Goal: Task Accomplishment & Management: Manage account settings

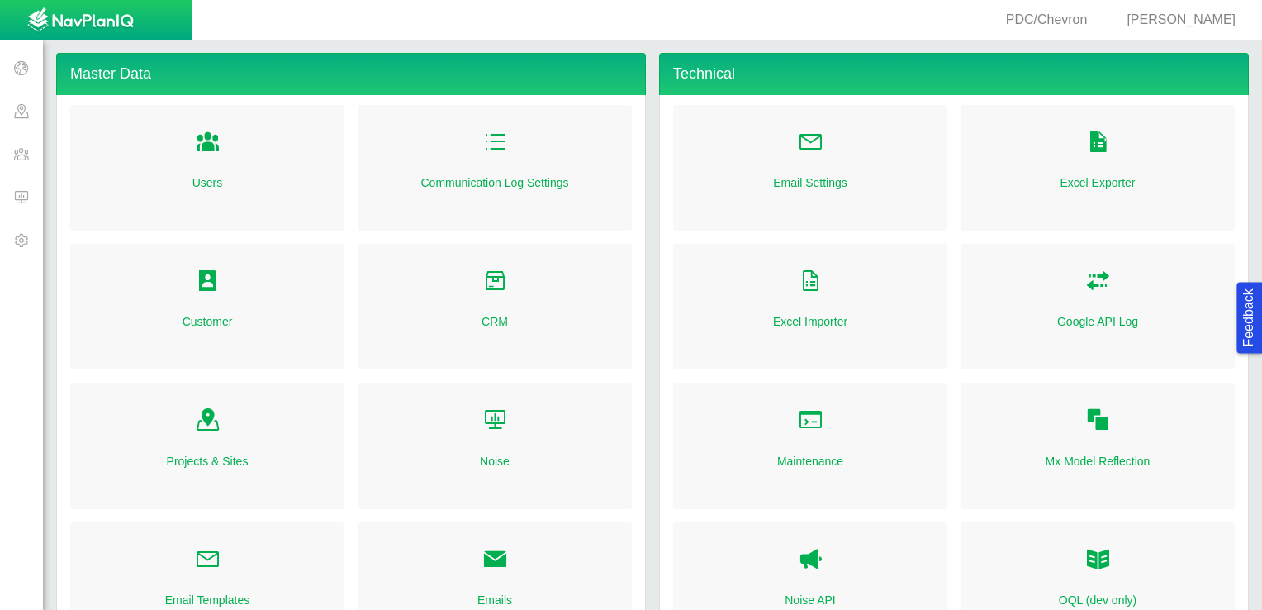
click at [21, 197] on span at bounding box center [21, 196] width 43 height 43
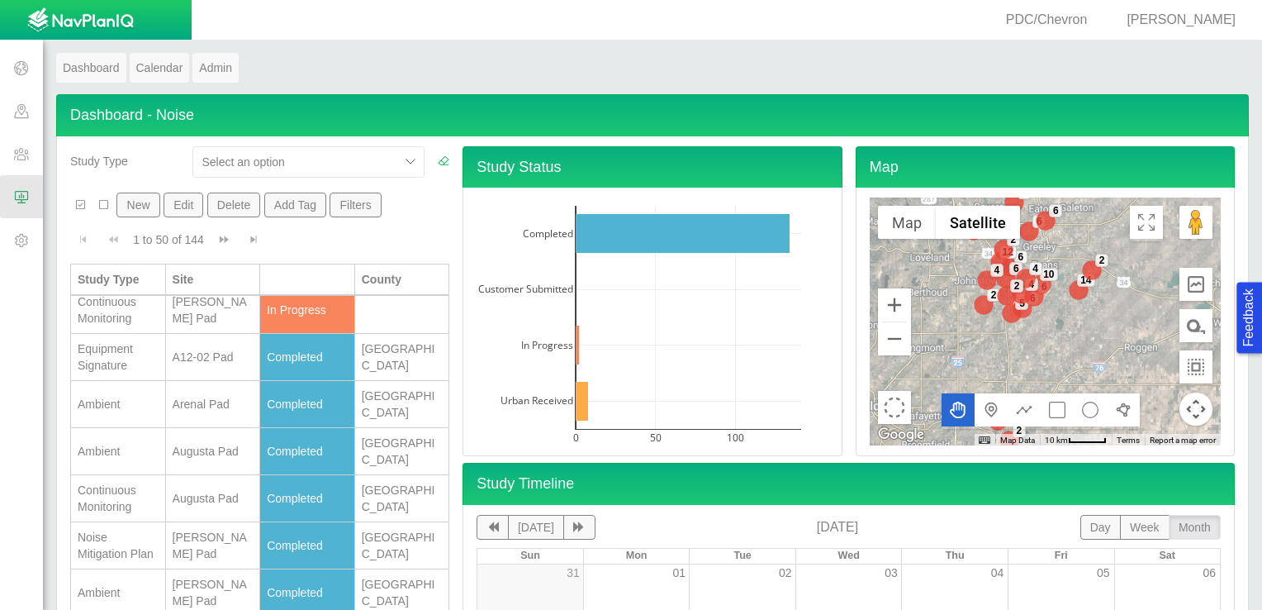
scroll to position [433, 0]
click at [182, 279] on div "[PERSON_NAME] LD Pad" at bounding box center [213, 262] width 81 height 33
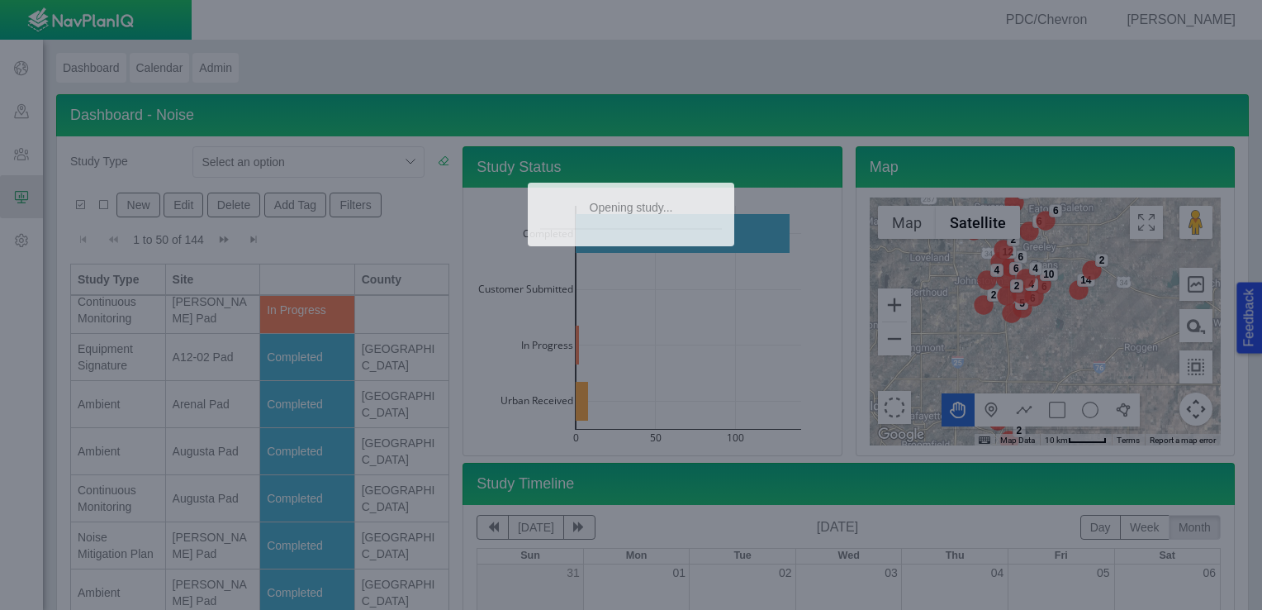
type textarea "x"
select select "CostumerReview"
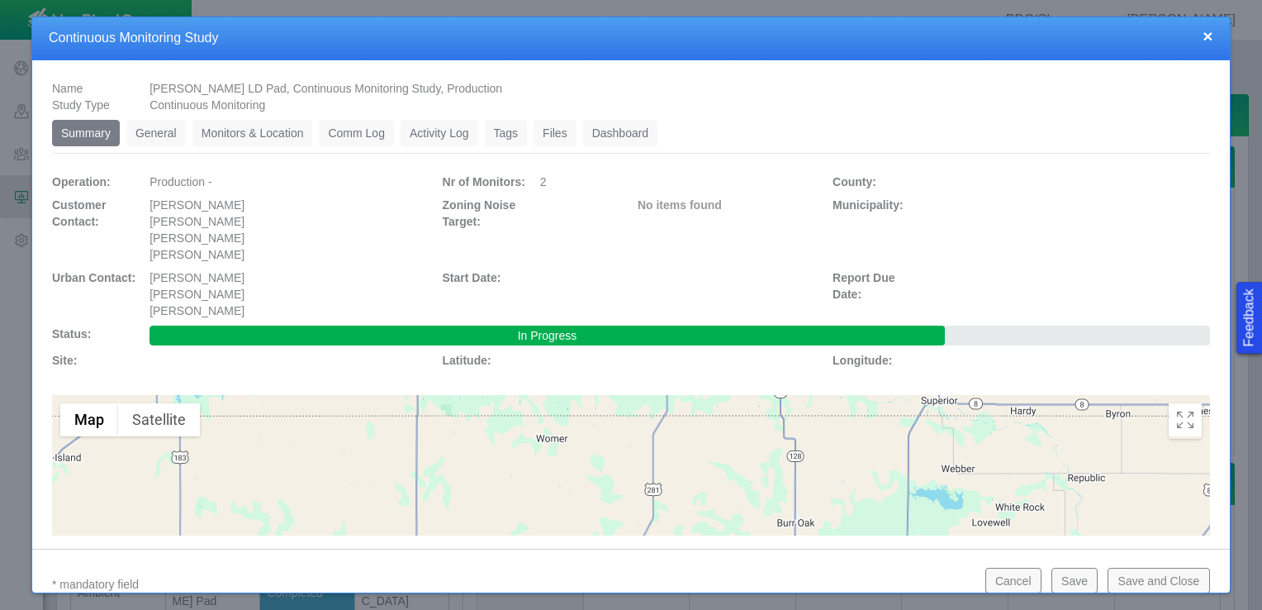
click at [254, 139] on link "Monitors & Location" at bounding box center [252, 133] width 121 height 26
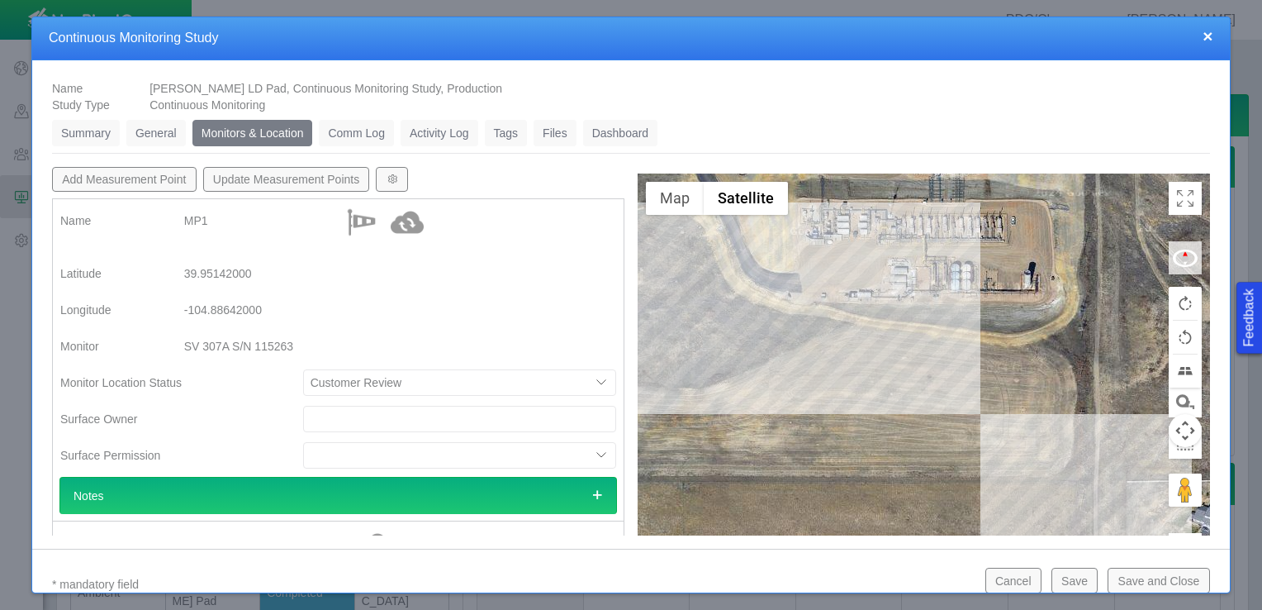
click at [166, 131] on link "General" at bounding box center [155, 133] width 59 height 26
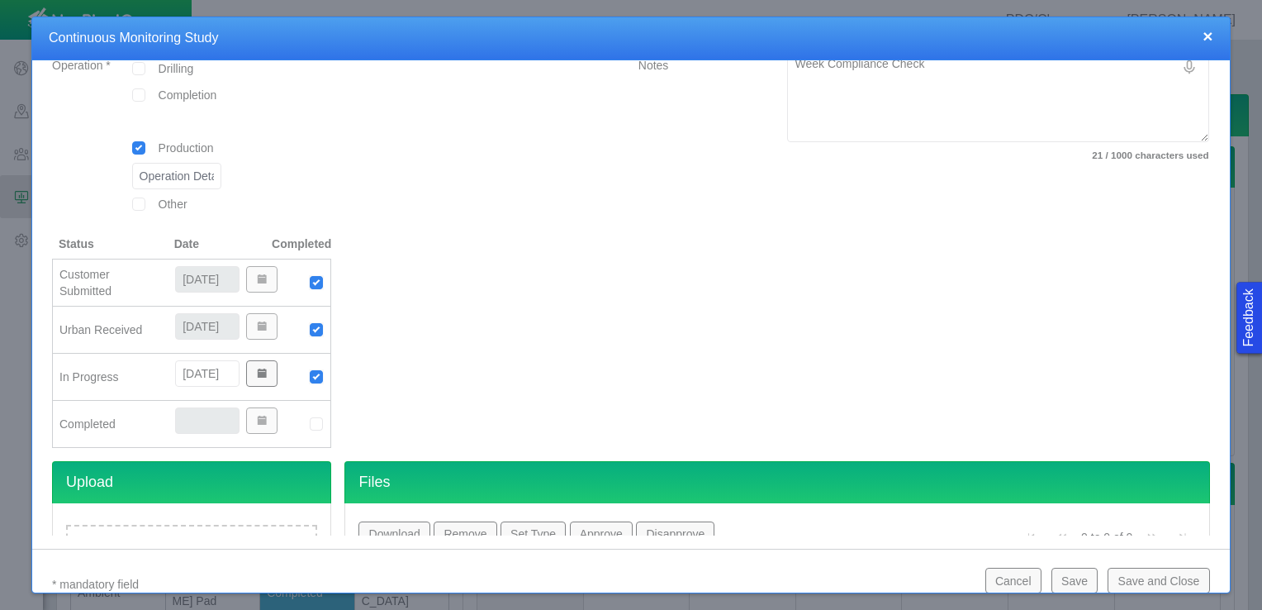
scroll to position [330, 0]
click at [311, 420] on img at bounding box center [316, 423] width 15 height 15
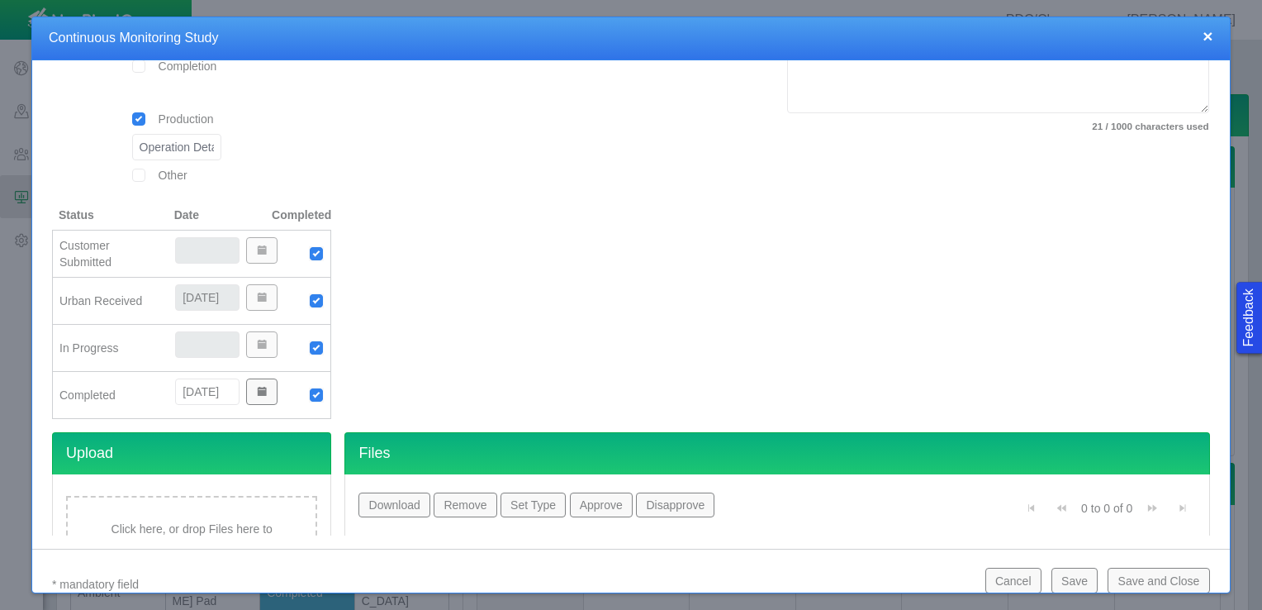
scroll to position [437, 0]
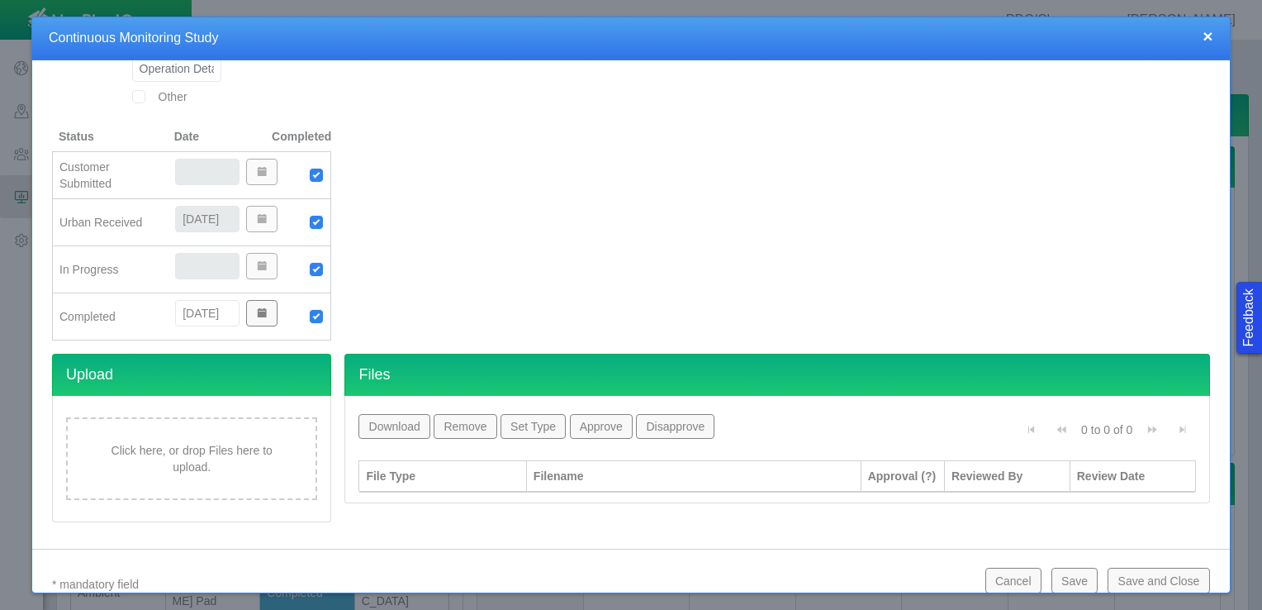
click at [183, 306] on input "[DATE]" at bounding box center [207, 313] width 64 height 26
type input "[DATE]"
click at [1136, 573] on button "Save and Close" at bounding box center [1159, 579] width 102 height 25
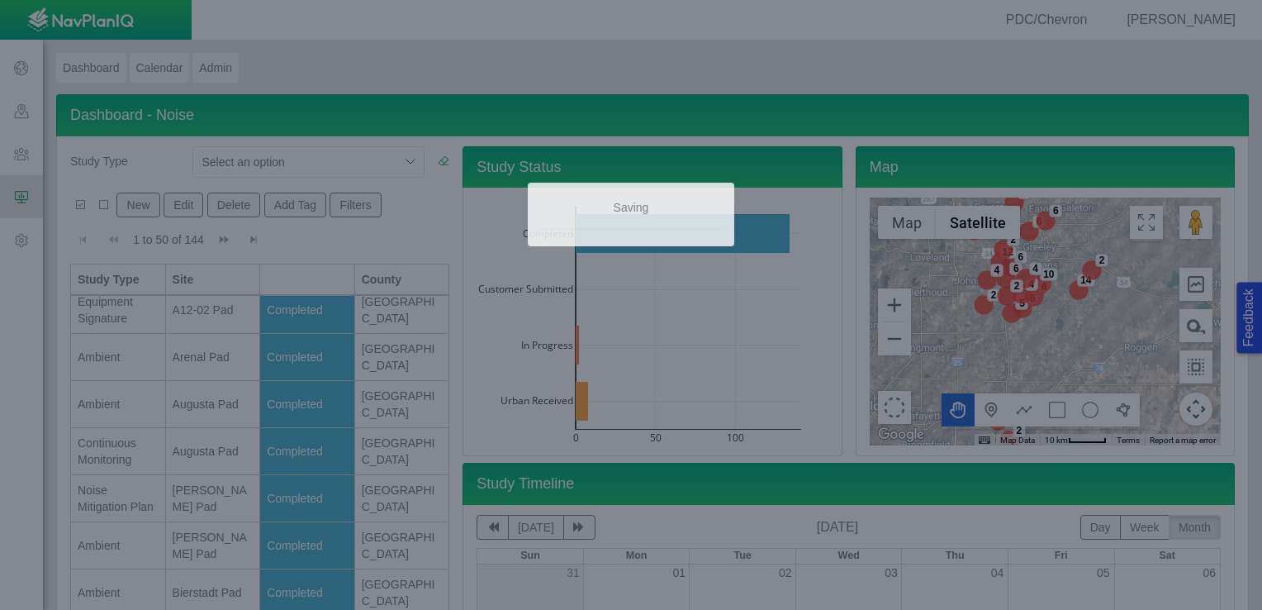
scroll to position [0, 0]
